Goal: Task Accomplishment & Management: Use online tool/utility

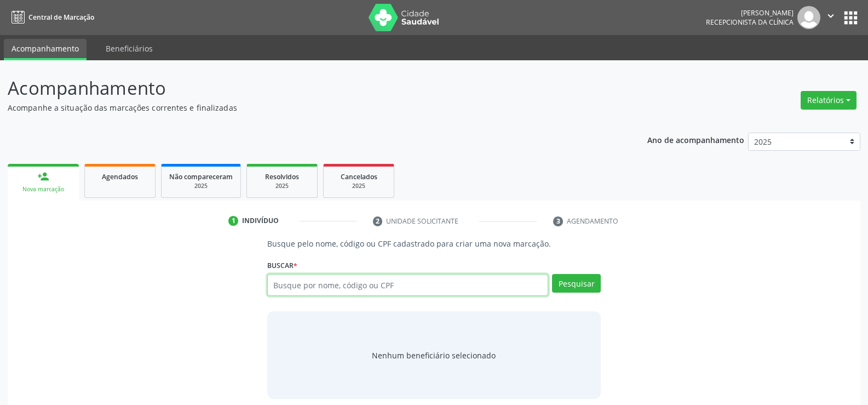
click at [345, 289] on input "text" at bounding box center [407, 285] width 281 height 22
type input "38960494453"
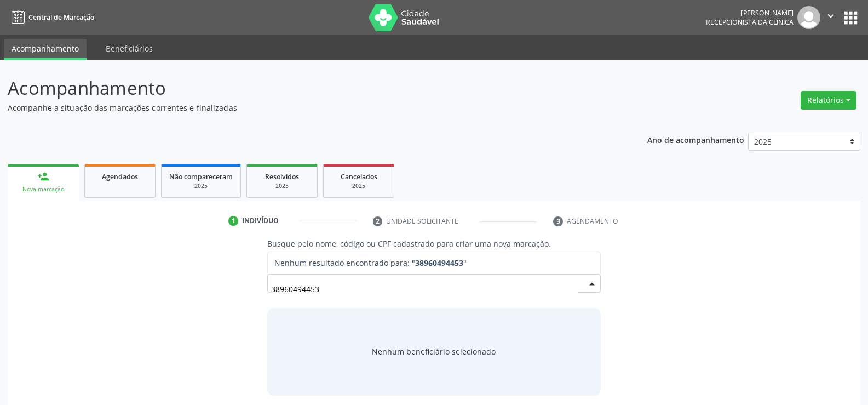
drag, startPoint x: 345, startPoint y: 289, endPoint x: 271, endPoint y: 292, distance: 74.0
click at [271, 292] on input "38960494453" at bounding box center [424, 289] width 307 height 22
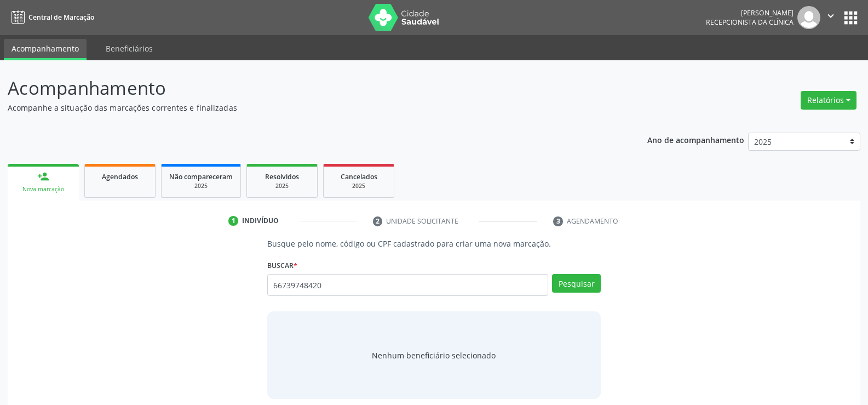
type input "66739748420"
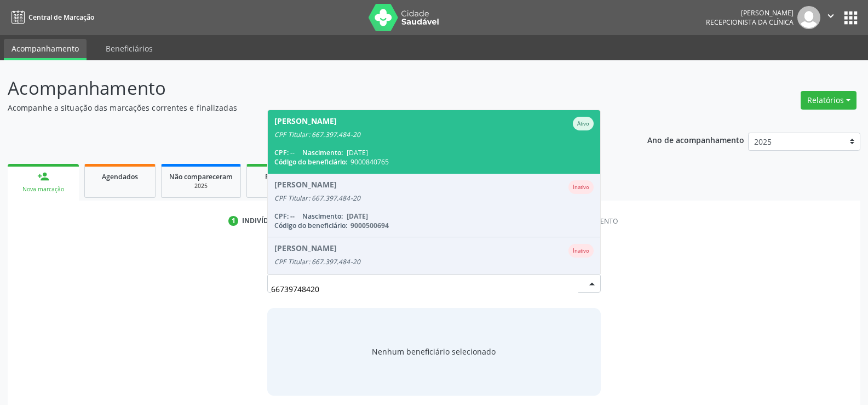
click at [389, 158] on span "9000840765" at bounding box center [370, 161] width 38 height 9
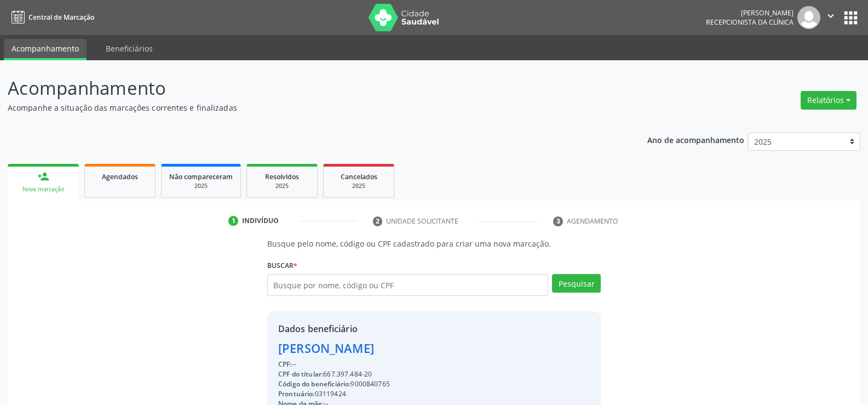
drag, startPoint x: 376, startPoint y: 375, endPoint x: 165, endPoint y: 335, distance: 214.6
click at [165, 335] on div "Busque pelo nome, código ou CPF cadastrado para criar uma nova marcação. [GEOGR…" at bounding box center [434, 380] width 838 height 284
click at [420, 369] on div "CPF do titular: 667.397.484-20" at bounding box center [348, 374] width 141 height 10
drag, startPoint x: 375, startPoint y: 376, endPoint x: 239, endPoint y: 355, distance: 137.6
click at [239, 355] on div "Busque pelo nome, código ou CPF cadastrado para criar uma nova marcação. [GEOGR…" at bounding box center [434, 380] width 838 height 284
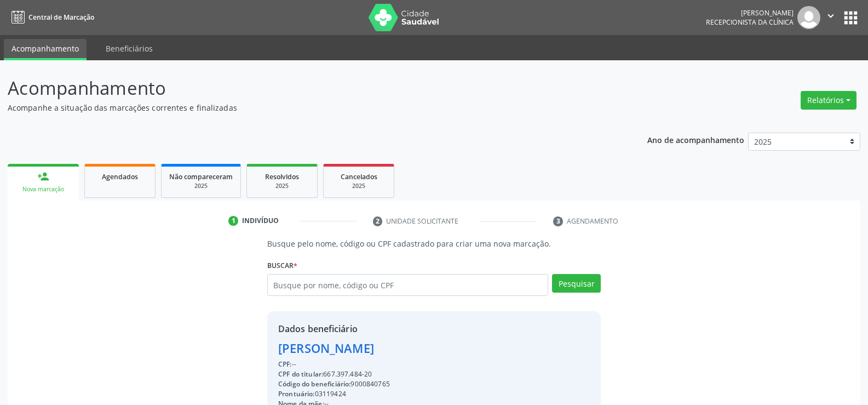
copy div "[PERSON_NAME] CPF: -- CPF do titular: 667.397.484-20"
click at [843, 98] on button "Relatórios" at bounding box center [829, 100] width 56 height 19
click at [796, 119] on link "Agendamentos" at bounding box center [799, 123] width 118 height 15
select select "8"
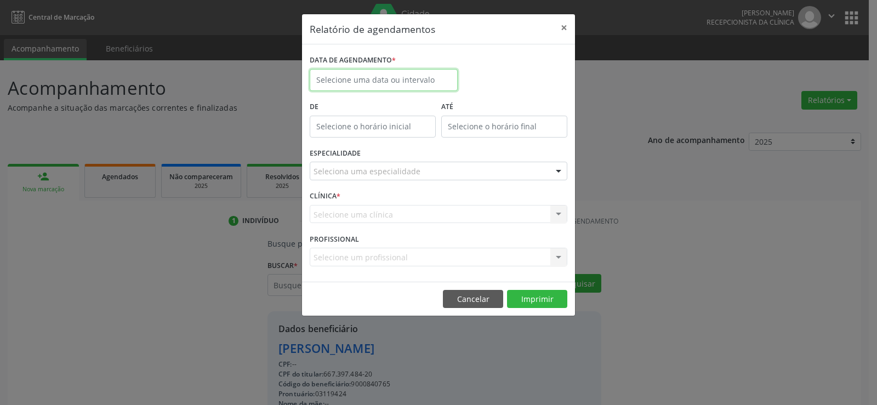
click at [379, 86] on body "Central de Marcação [PERSON_NAME] Gerra Recepcionista da clínica  Configuraçõe…" at bounding box center [438, 202] width 877 height 405
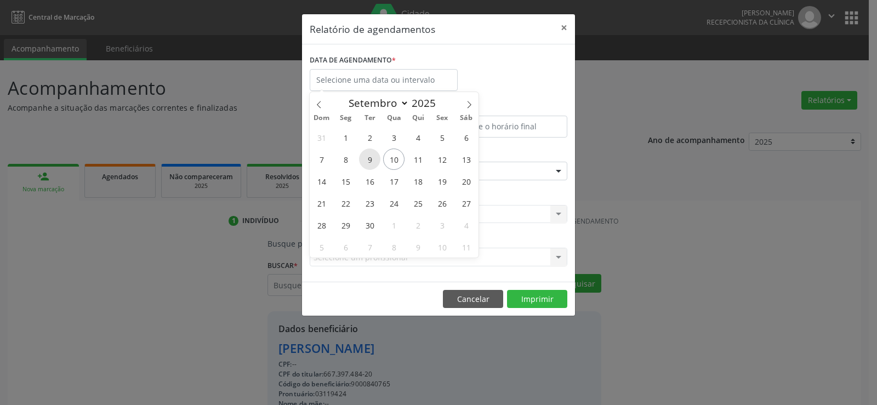
click at [374, 160] on span "9" at bounding box center [369, 158] width 21 height 21
type input "09/09/2025"
click at [374, 160] on span "9" at bounding box center [369, 158] width 21 height 21
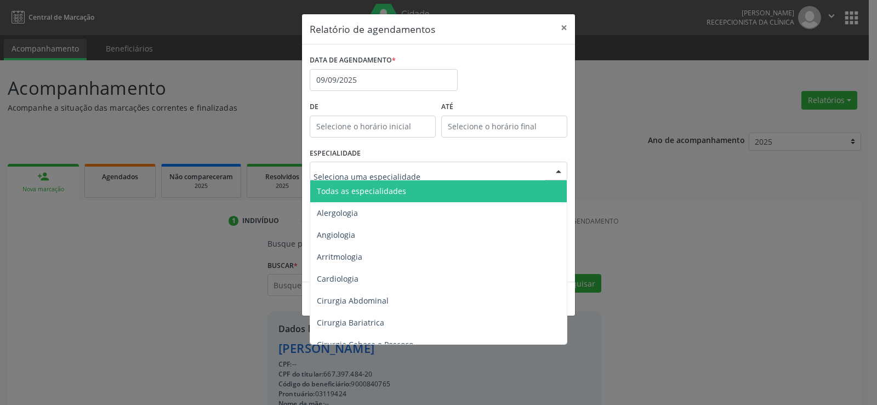
click at [378, 187] on span "Todas as especialidades" at bounding box center [361, 191] width 89 height 10
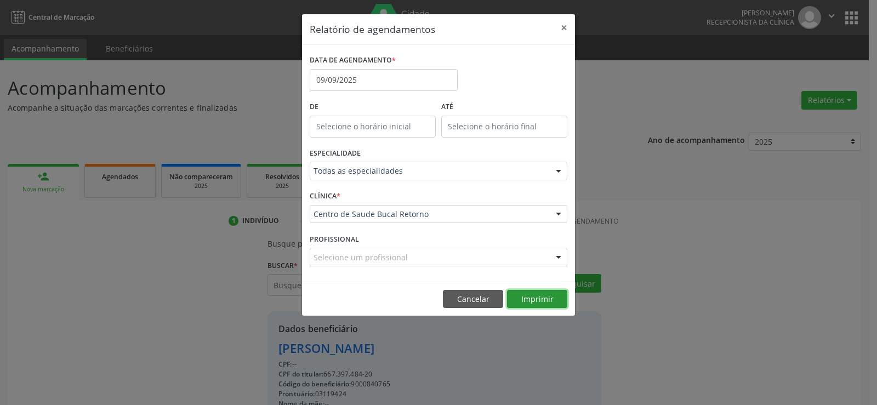
click at [546, 300] on button "Imprimir" at bounding box center [537, 299] width 60 height 19
click at [467, 296] on button "Cancelar" at bounding box center [473, 299] width 60 height 19
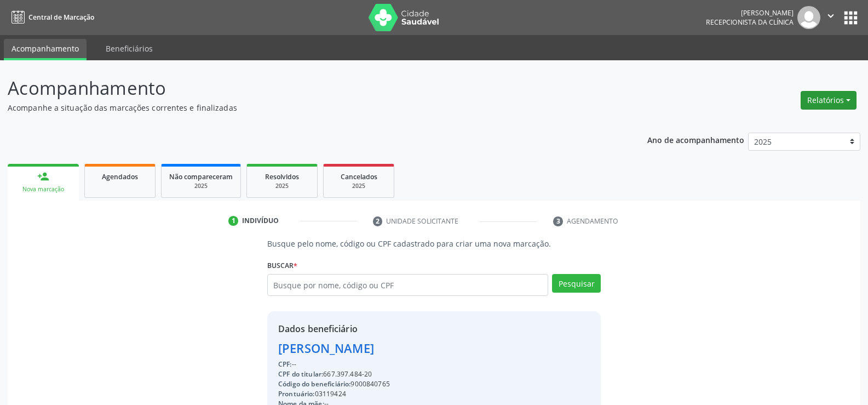
click at [839, 101] on button "Relatórios" at bounding box center [829, 100] width 56 height 19
click at [795, 127] on link "Agendamentos" at bounding box center [799, 123] width 118 height 15
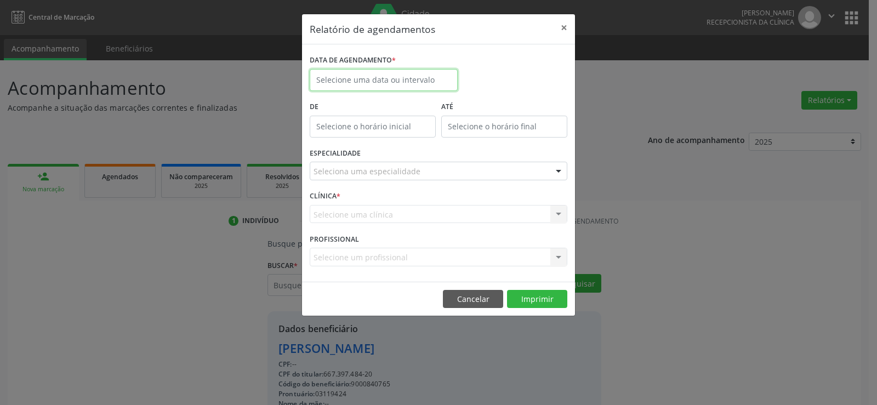
click at [412, 84] on input "text" at bounding box center [384, 80] width 148 height 22
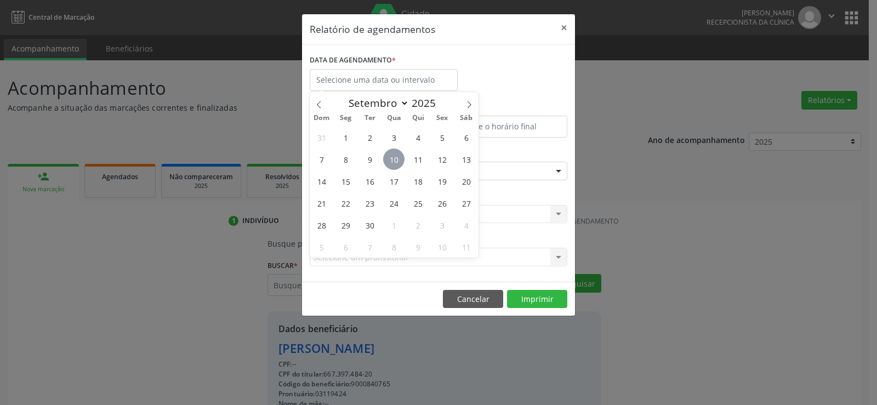
click at [390, 154] on span "10" at bounding box center [393, 158] width 21 height 21
type input "[DATE]"
click at [390, 154] on span "10" at bounding box center [393, 158] width 21 height 21
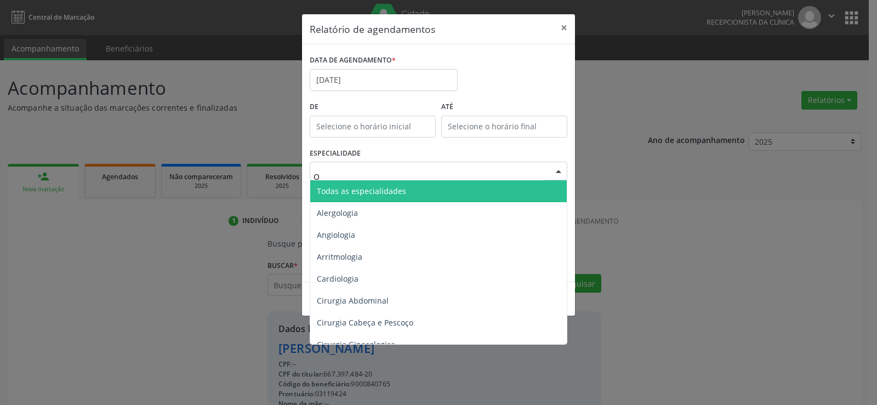
type input "ON"
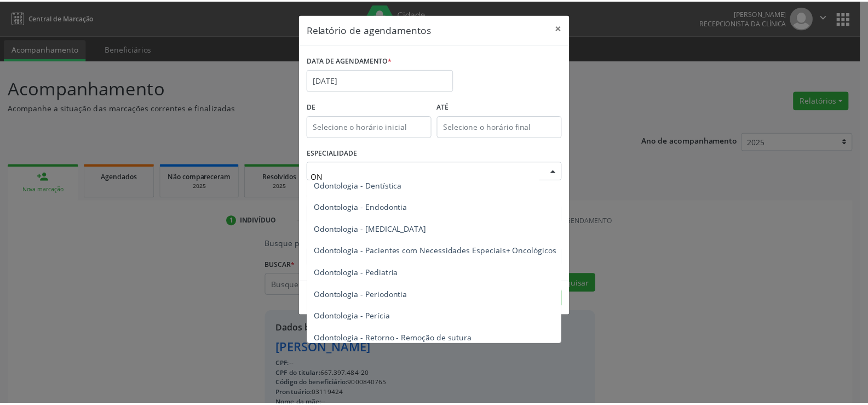
scroll to position [329, 0]
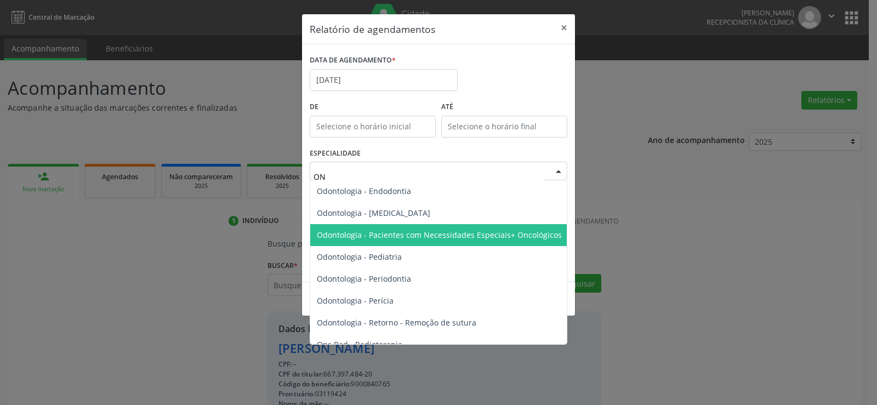
click at [416, 238] on span "Odontologia - Pacientes com Necessidades Especiais+ Oncológicos" at bounding box center [439, 235] width 245 height 10
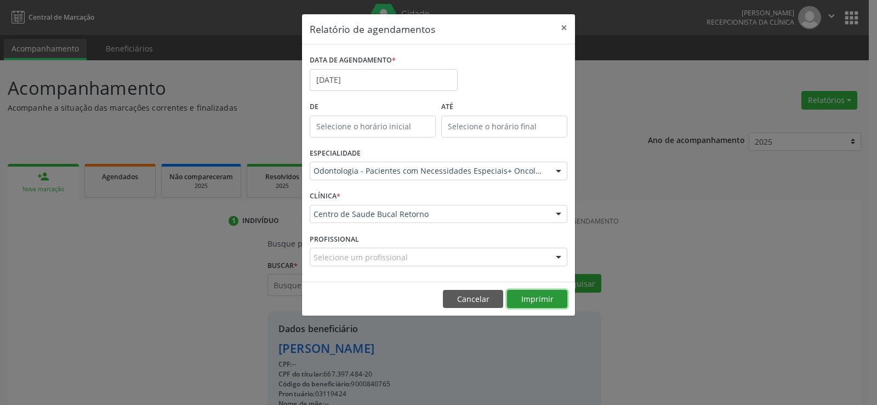
click at [528, 302] on button "Imprimir" at bounding box center [537, 299] width 60 height 19
click at [470, 305] on button "Cancelar" at bounding box center [473, 299] width 60 height 19
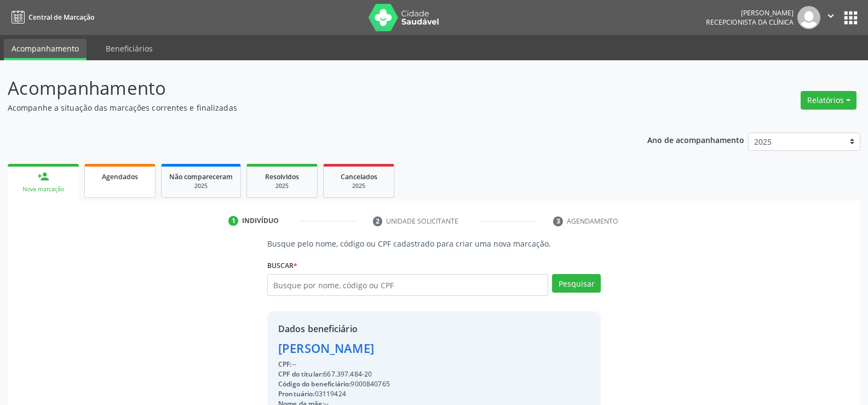
click at [110, 192] on link "Agendados" at bounding box center [119, 181] width 71 height 34
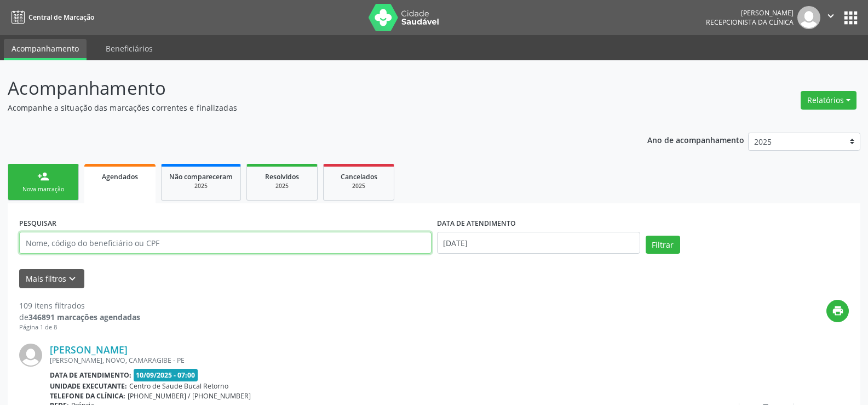
click at [87, 242] on input "text" at bounding box center [225, 243] width 413 height 22
type input "[PERSON_NAME]"
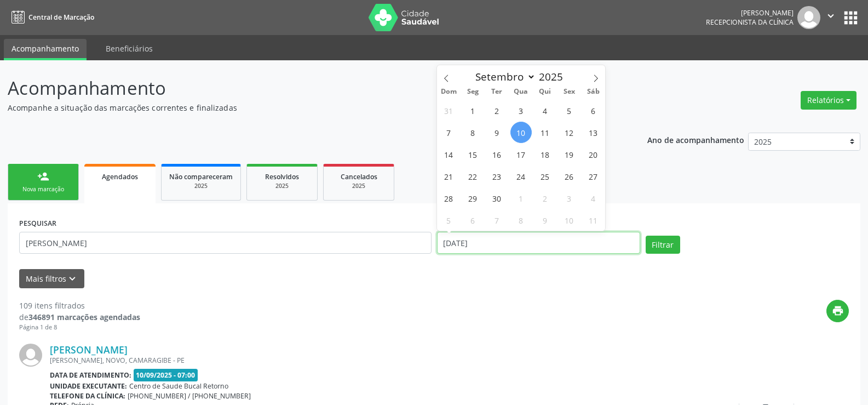
click at [646, 236] on button "Filtrar" at bounding box center [663, 245] width 35 height 19
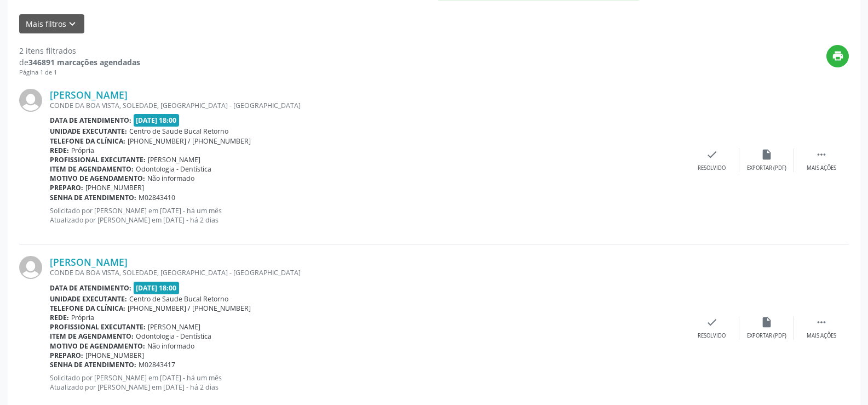
scroll to position [274, 0]
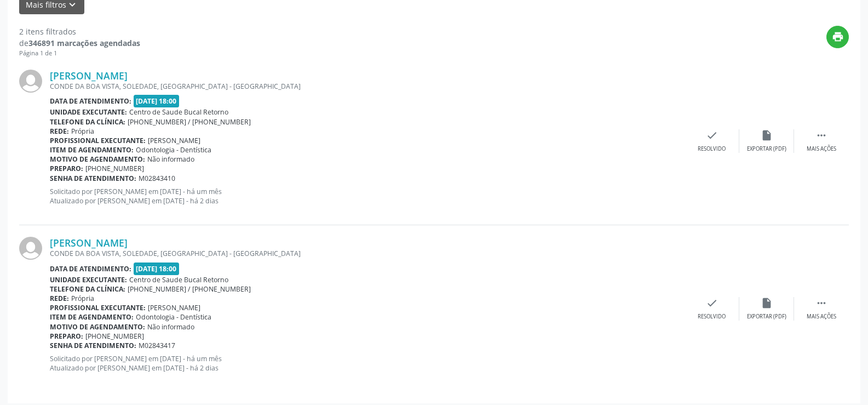
drag, startPoint x: 212, startPoint y: 308, endPoint x: 308, endPoint y: 311, distance: 96.5
click at [308, 311] on div "Profissional executante: [PERSON_NAME] Roma" at bounding box center [367, 307] width 635 height 9
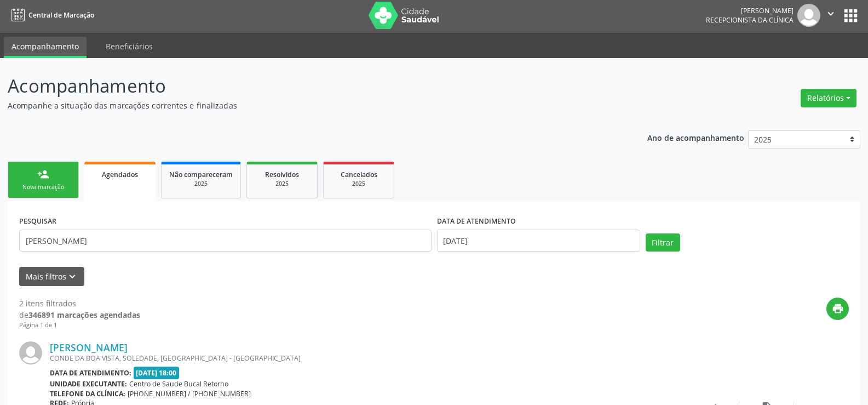
scroll to position [0, 0]
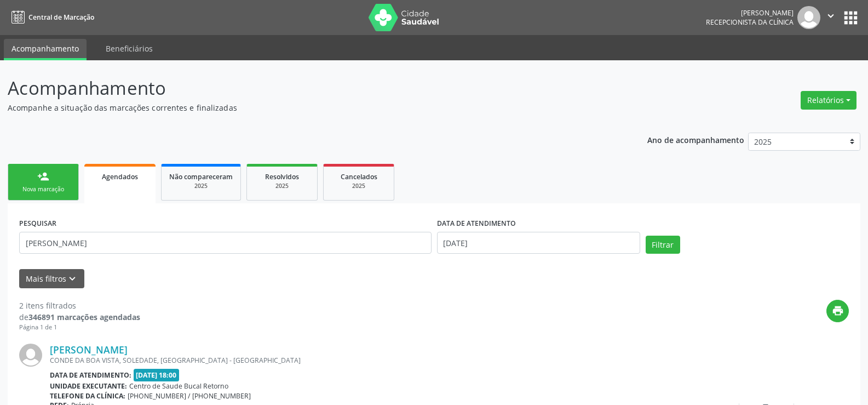
click at [77, 181] on link "person_add Nova marcação" at bounding box center [43, 182] width 71 height 37
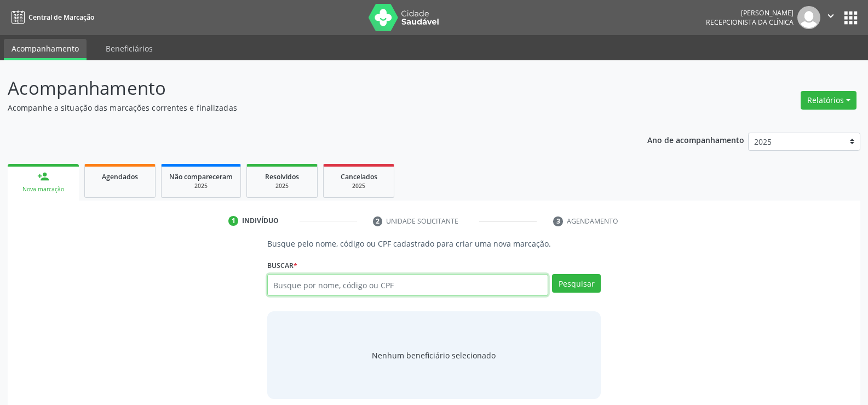
click at [295, 285] on input "text" at bounding box center [407, 285] width 281 height 22
type input "02378782403"
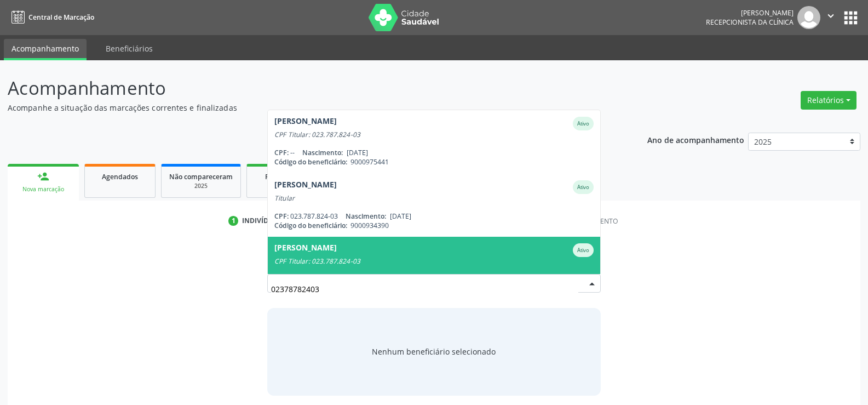
click at [297, 261] on div "CPF Titular: 023.787.824-03" at bounding box center [434, 261] width 319 height 9
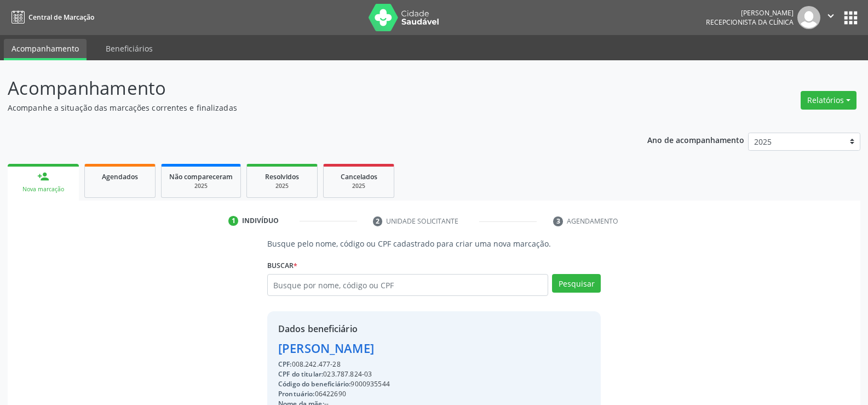
drag, startPoint x: 281, startPoint y: 346, endPoint x: 430, endPoint y: 344, distance: 148.5
copy div "[PERSON_NAME]"
click at [119, 179] on span "Agendados" at bounding box center [120, 176] width 36 height 9
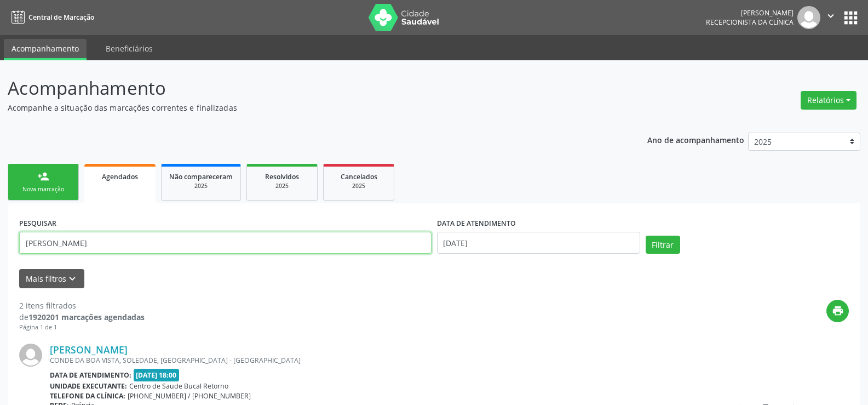
paste input "[PERSON_NAME]"
type input "[PERSON_NAME]"
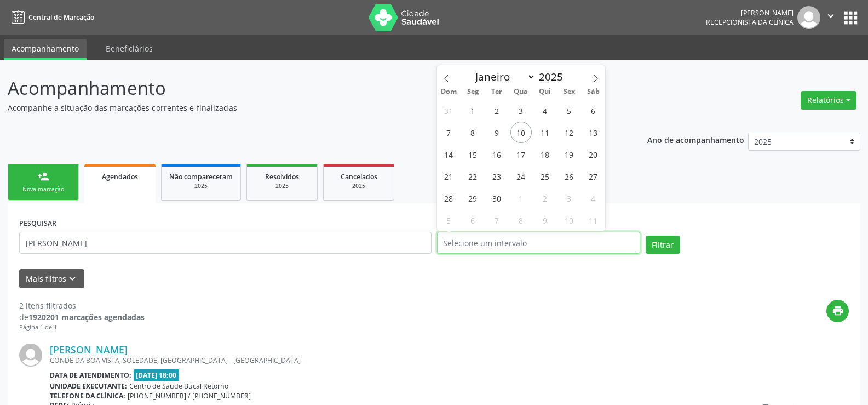
click at [646, 236] on button "Filtrar" at bounding box center [663, 245] width 35 height 19
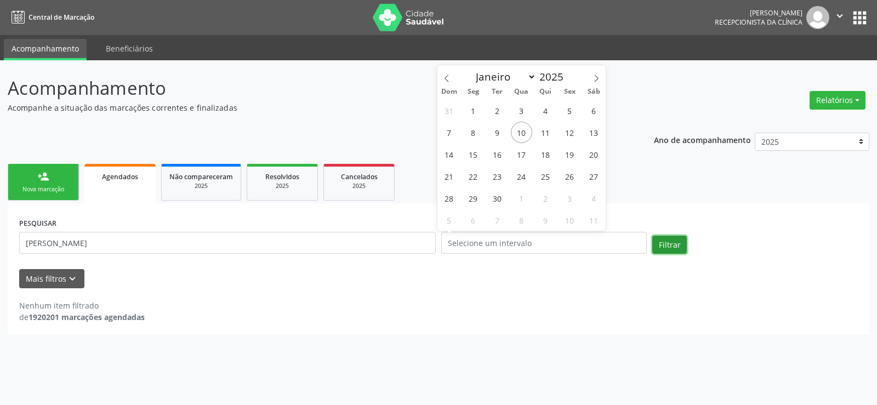
click at [671, 245] on button "Filtrar" at bounding box center [669, 245] width 35 height 19
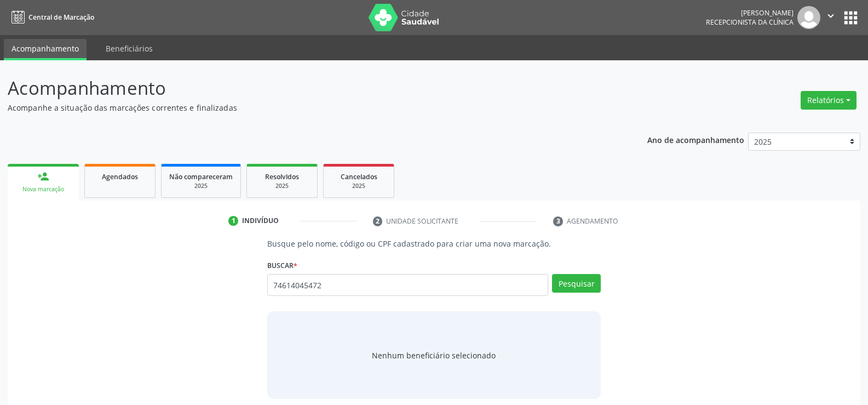
type input "74614045472"
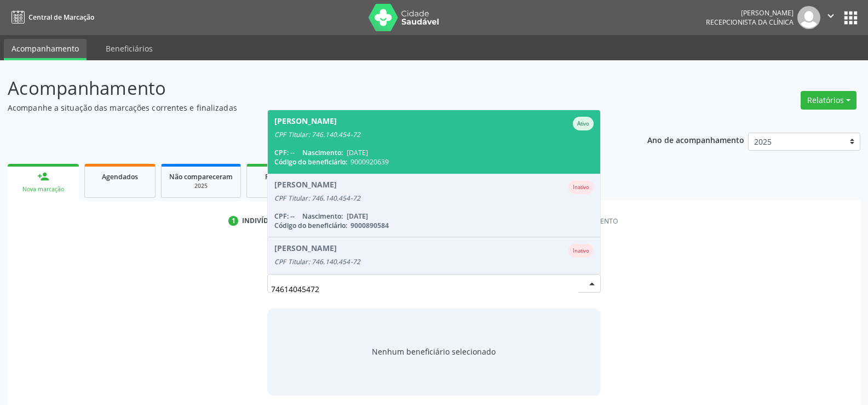
scroll to position [90, 0]
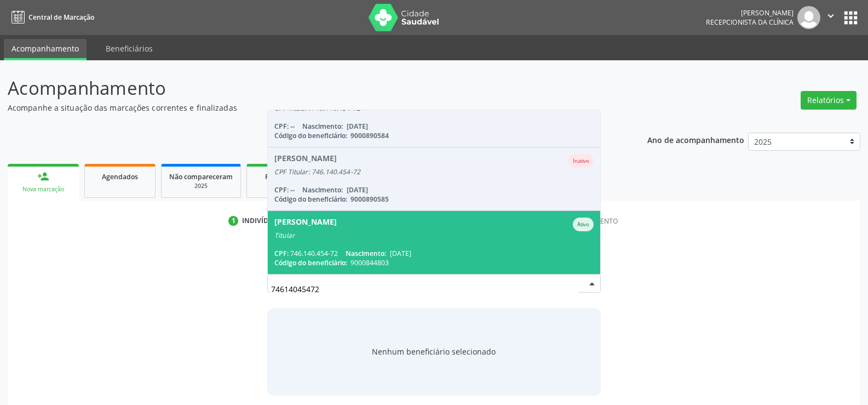
click at [362, 237] on div "Titular" at bounding box center [434, 235] width 319 height 9
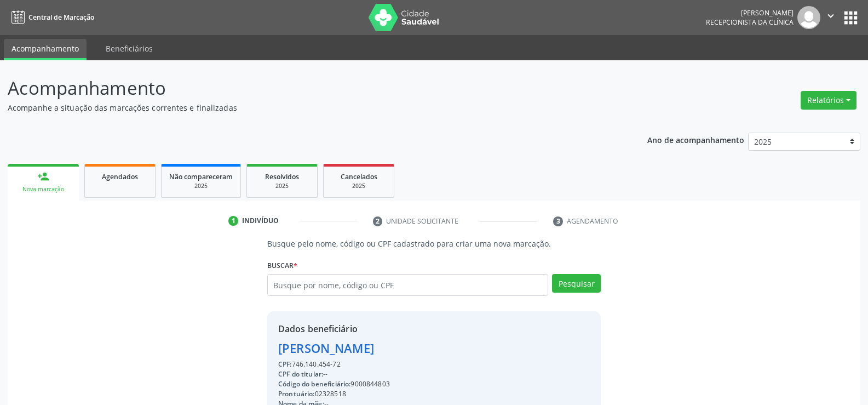
drag, startPoint x: 344, startPoint y: 362, endPoint x: 302, endPoint y: 350, distance: 43.9
copy div "Uelba Bezerra de Morais CPF: 746.140.454-72"
